Goal: Task Accomplishment & Management: Manage account settings

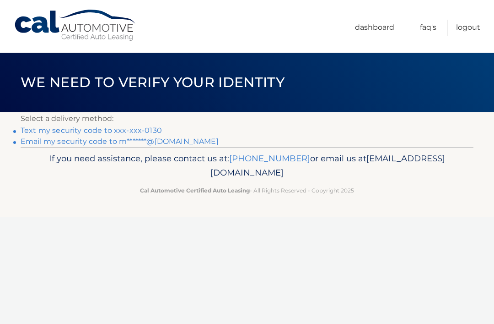
click at [144, 128] on link "Text my security code to xxx-xxx-0130" at bounding box center [91, 130] width 141 height 9
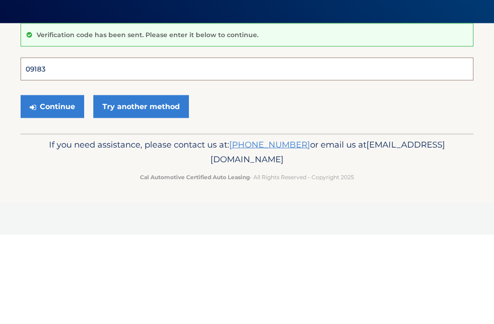
type input "091835"
click at [52, 184] on button "Continue" at bounding box center [53, 195] width 64 height 23
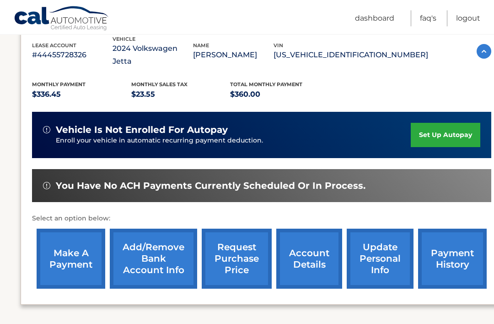
scroll to position [166, 0]
click at [82, 246] on link "make a payment" at bounding box center [71, 258] width 69 height 60
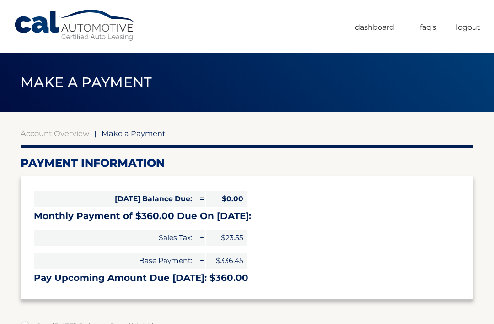
select select "ZDM5MWE5YzMtYWQ1NC00ZDkyLThkYzYtOWY5ZWQwMzE2YWE3"
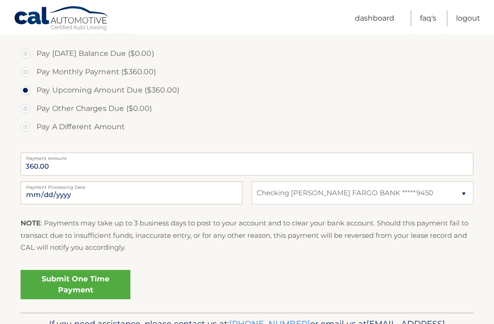
scroll to position [273, 0]
click at [100, 283] on link "Submit One Time Payment" at bounding box center [76, 283] width 110 height 29
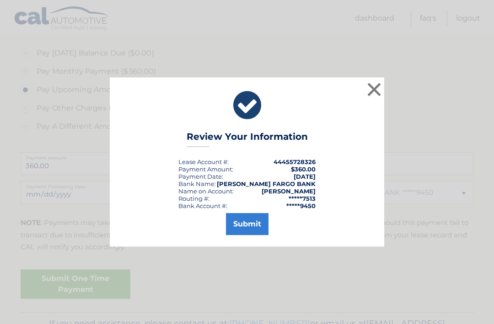
click at [264, 235] on button "Submit" at bounding box center [247, 224] width 43 height 22
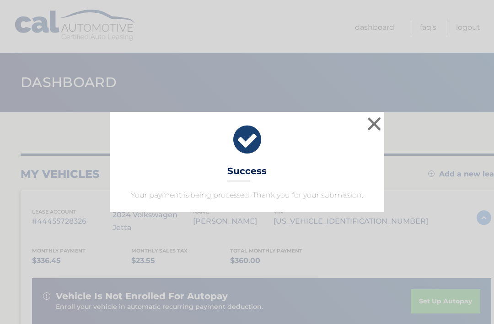
click at [373, 129] on button "×" at bounding box center [374, 123] width 18 height 18
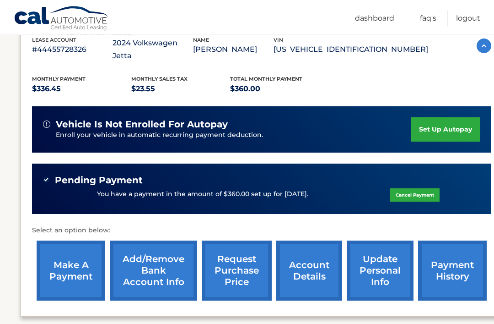
scroll to position [172, 0]
click at [472, 20] on link "Logout" at bounding box center [468, 19] width 24 height 16
